Goal: Navigation & Orientation: Understand site structure

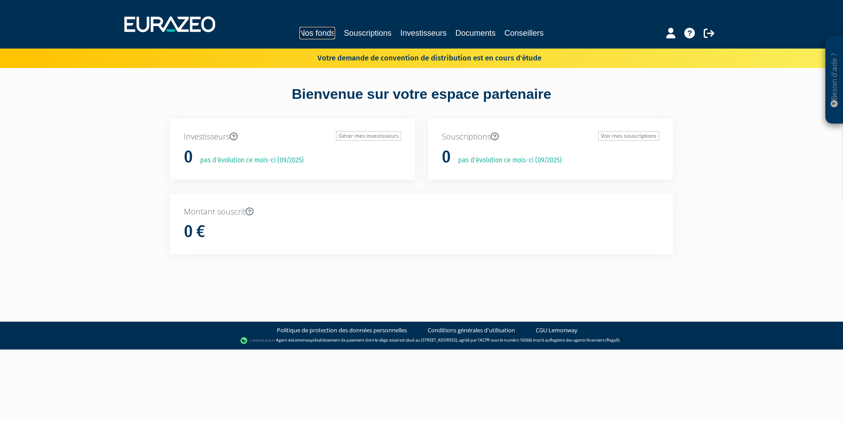
click at [319, 32] on link "Nos fonds" at bounding box center [317, 33] width 36 height 12
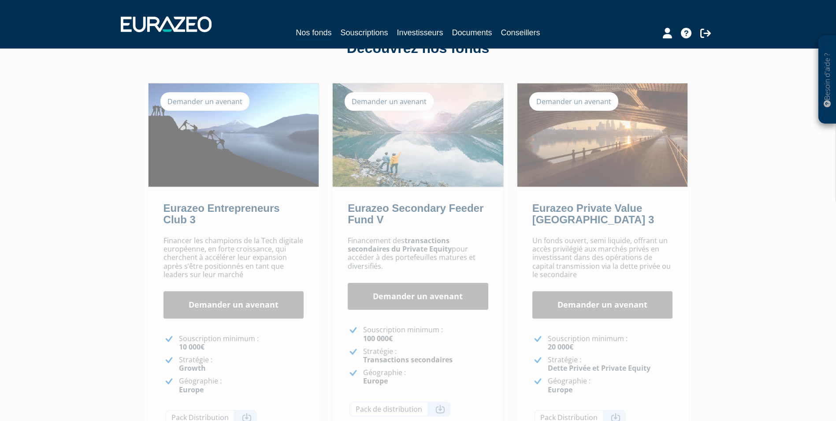
scroll to position [44, 0]
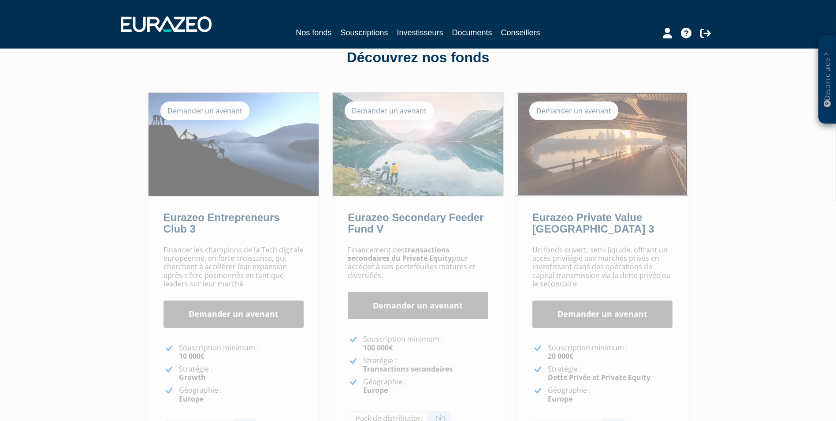
click at [629, 153] on img at bounding box center [603, 144] width 171 height 103
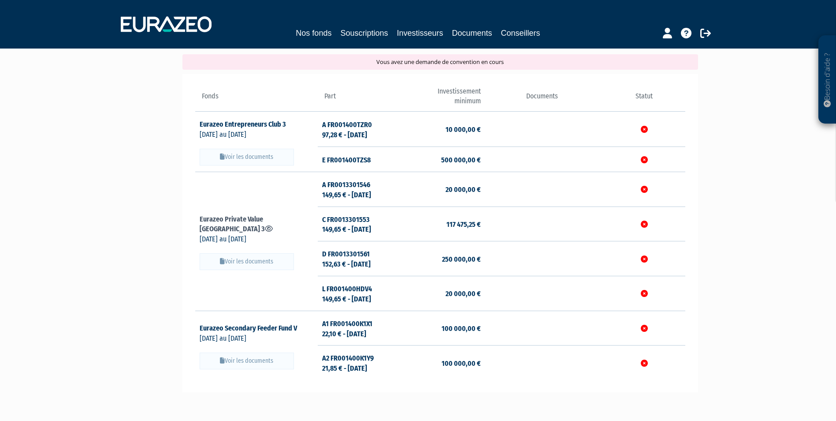
scroll to position [88, 0]
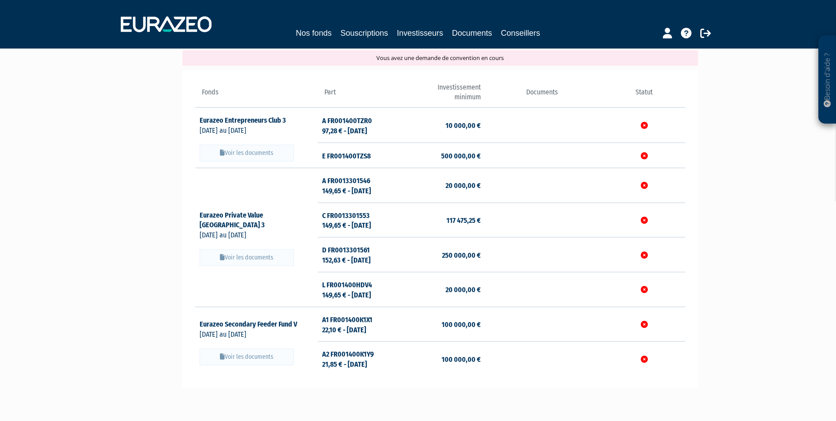
click at [253, 251] on button "Voir les documents" at bounding box center [247, 257] width 94 height 17
click at [262, 250] on button "Voir les documents" at bounding box center [247, 257] width 94 height 17
click at [429, 30] on link "Investisseurs" at bounding box center [420, 33] width 46 height 12
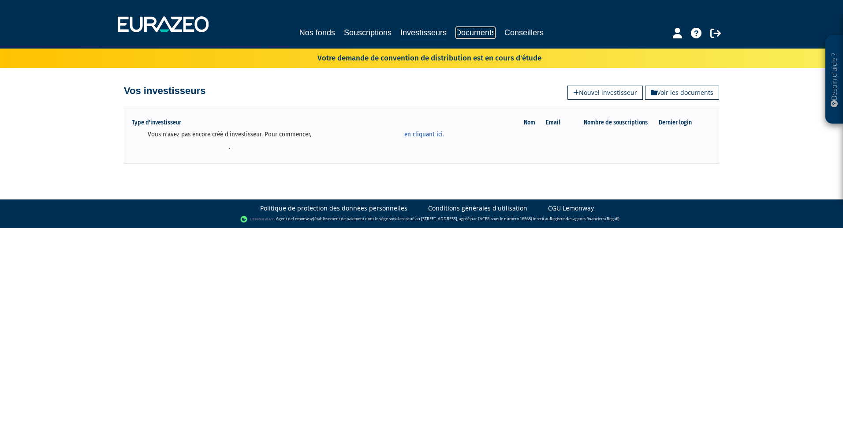
click at [478, 32] on link "Documents" at bounding box center [475, 32] width 40 height 12
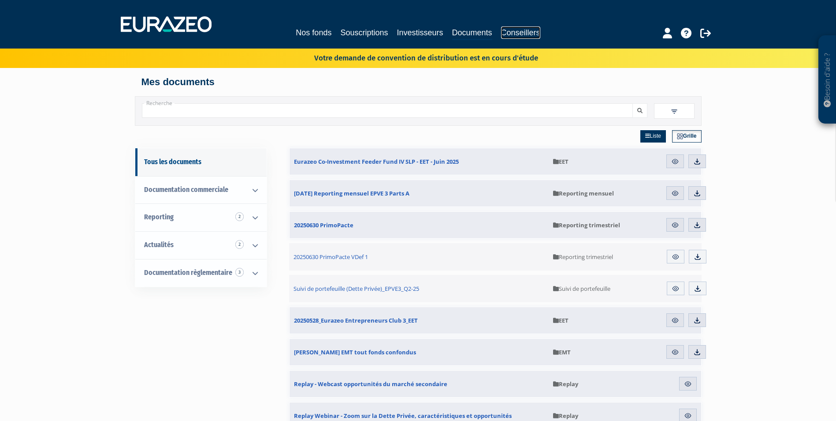
click at [526, 30] on link "Conseillers" at bounding box center [520, 32] width 39 height 12
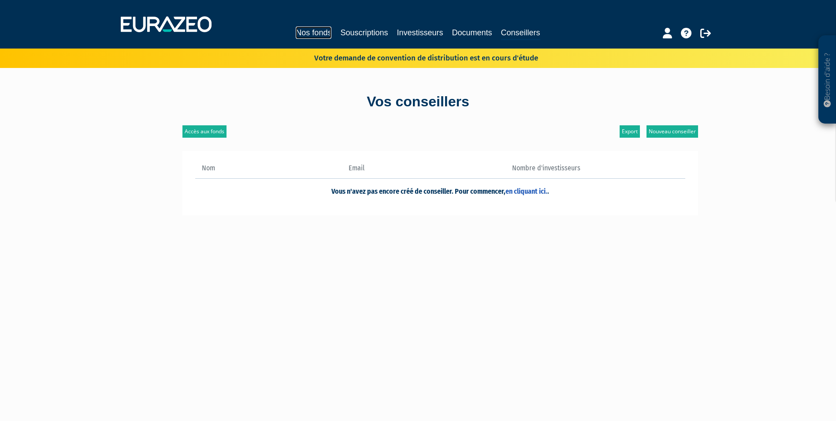
click at [313, 36] on link "Nos fonds" at bounding box center [314, 32] width 36 height 12
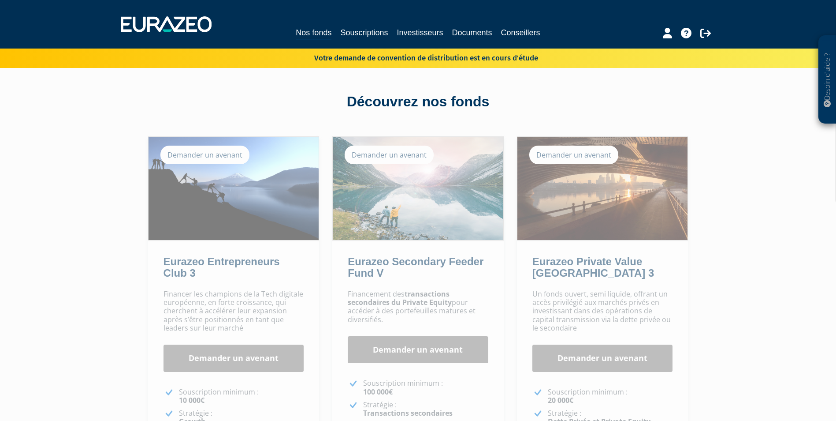
scroll to position [203, 0]
